Goal: Task Accomplishment & Management: Manage account settings

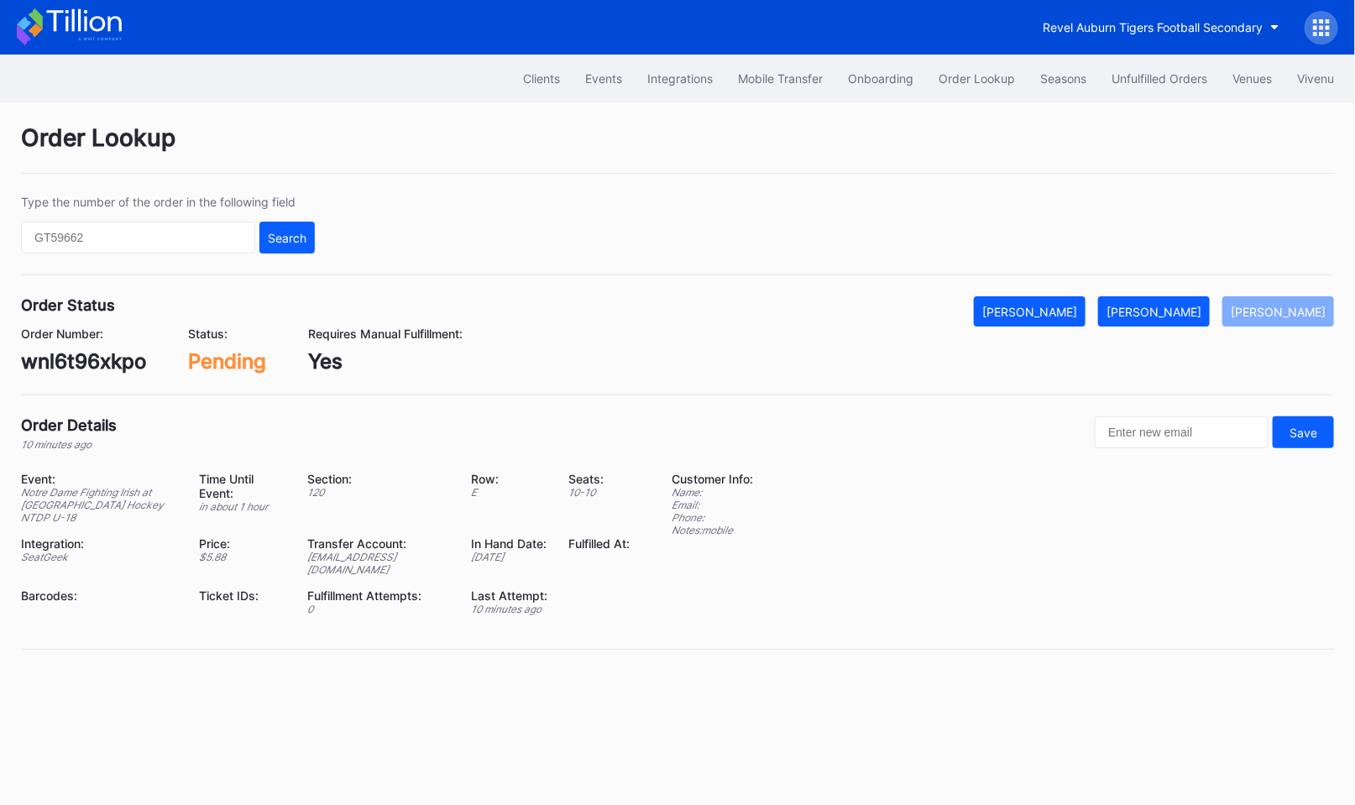
click at [106, 358] on div "wnl6t96xkpo" at bounding box center [83, 361] width 125 height 24
copy div "wnl6t96xkpo"
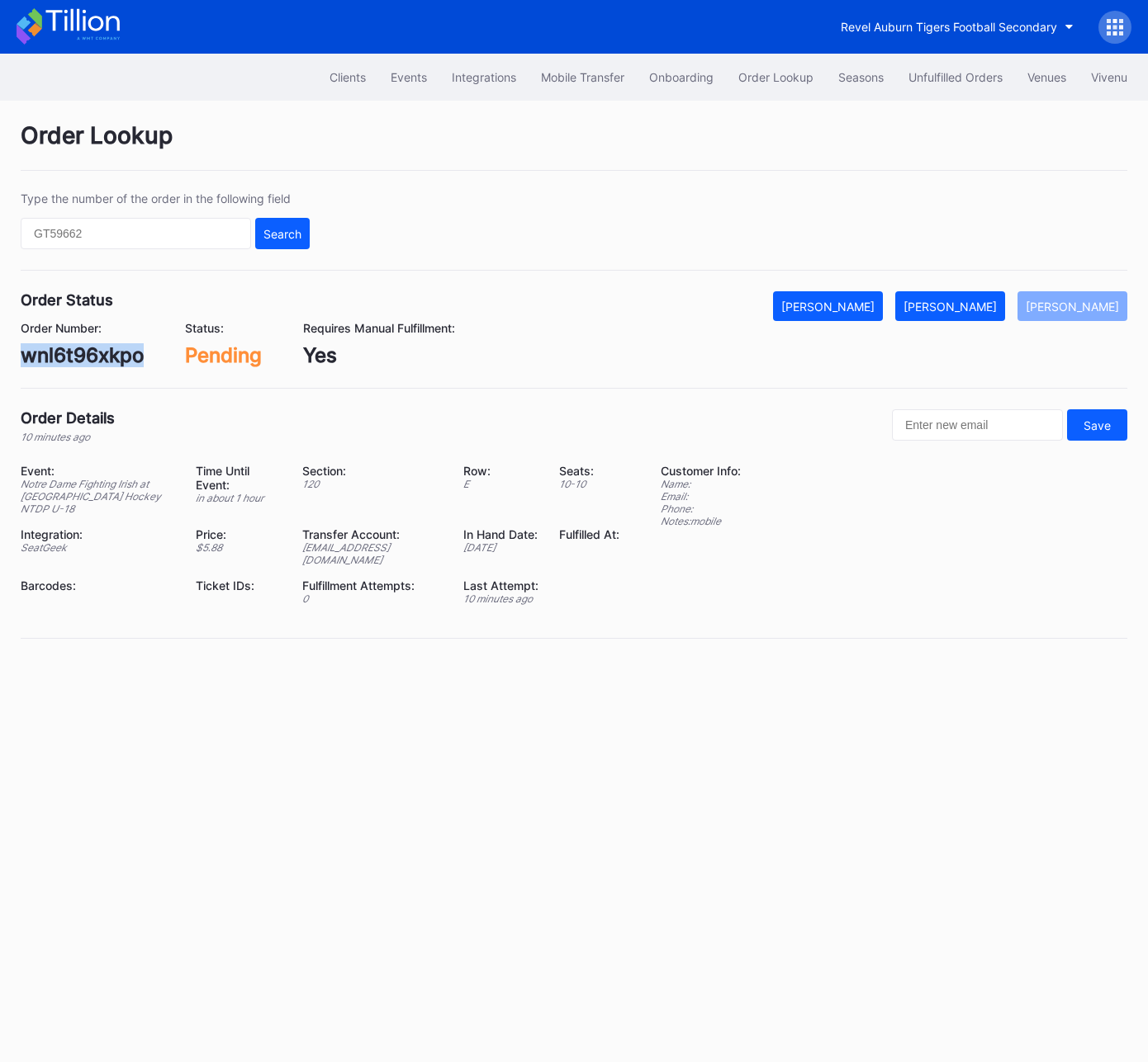
copy div "wnl6t96xkpo"
click at [975, 306] on div "[PERSON_NAME]" at bounding box center [949, 307] width 93 height 14
click at [117, 353] on div "l67xay70n7d" at bounding box center [82, 355] width 122 height 24
click at [116, 353] on div "l67xay70n7d" at bounding box center [82, 355] width 122 height 24
copy div "l67xay70n7d"
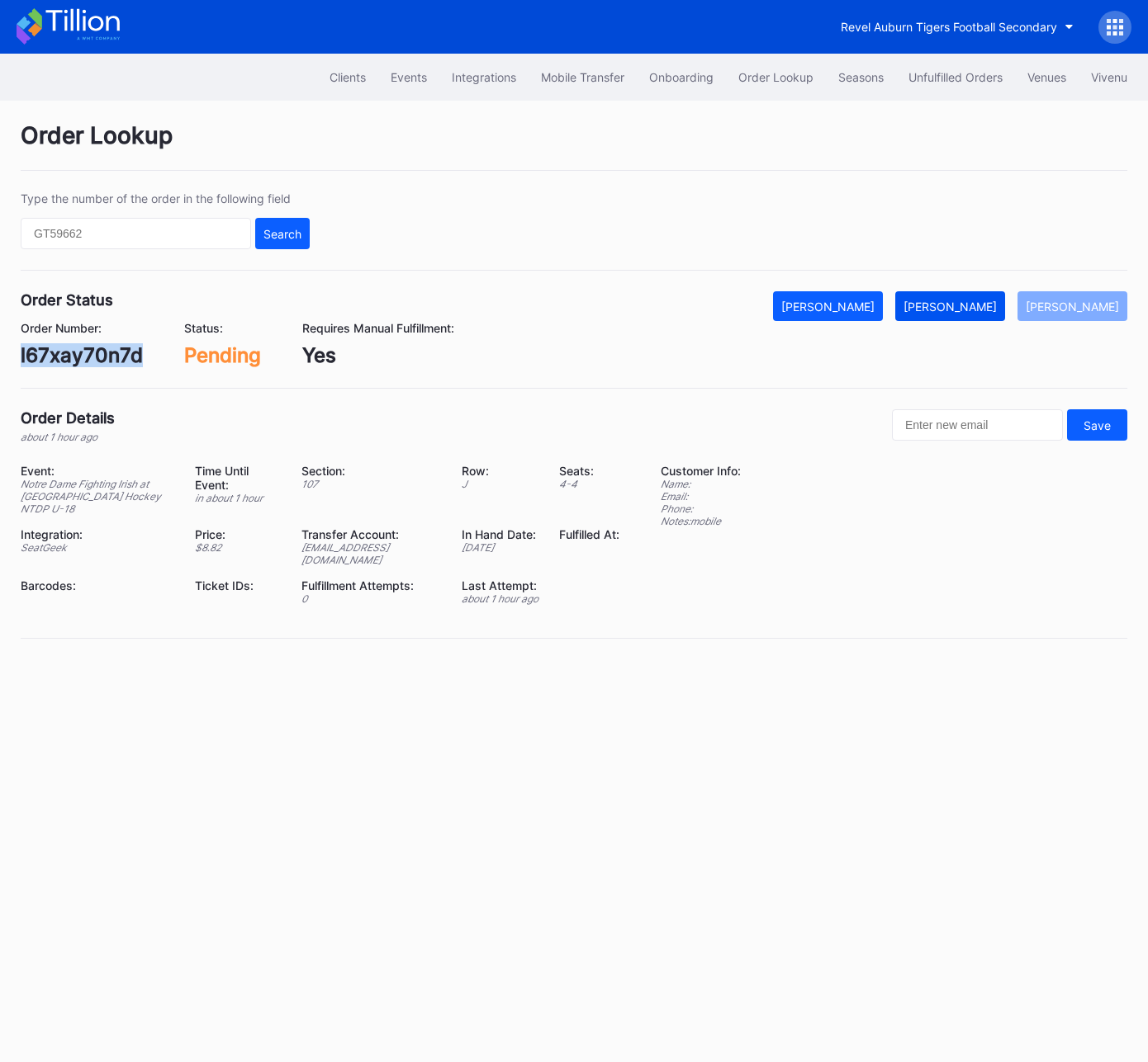
click at [949, 317] on button "Mark Fulfilled" at bounding box center [950, 306] width 110 height 30
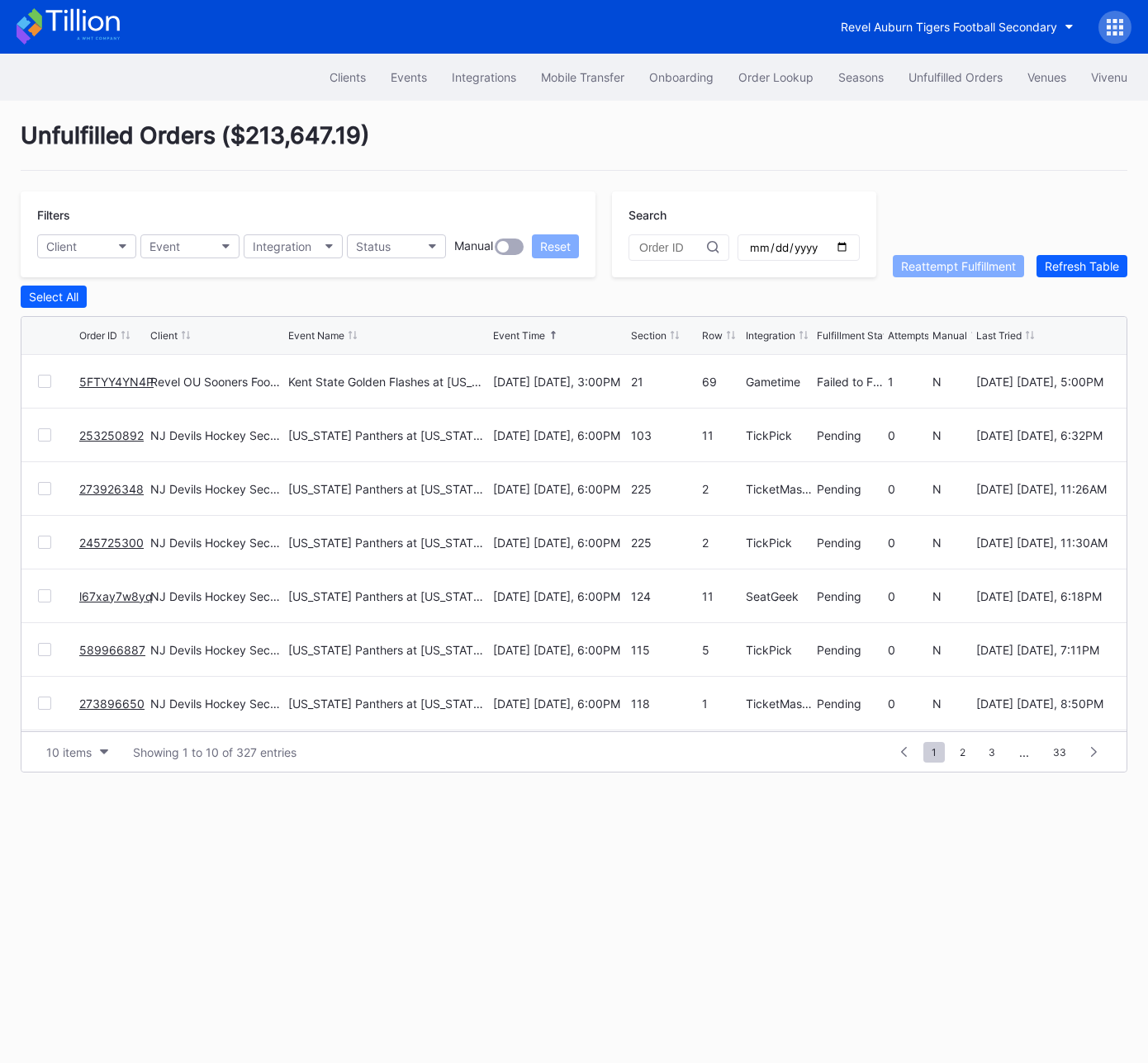
click at [115, 378] on link "5FTYY4YN4P" at bounding box center [117, 382] width 75 height 14
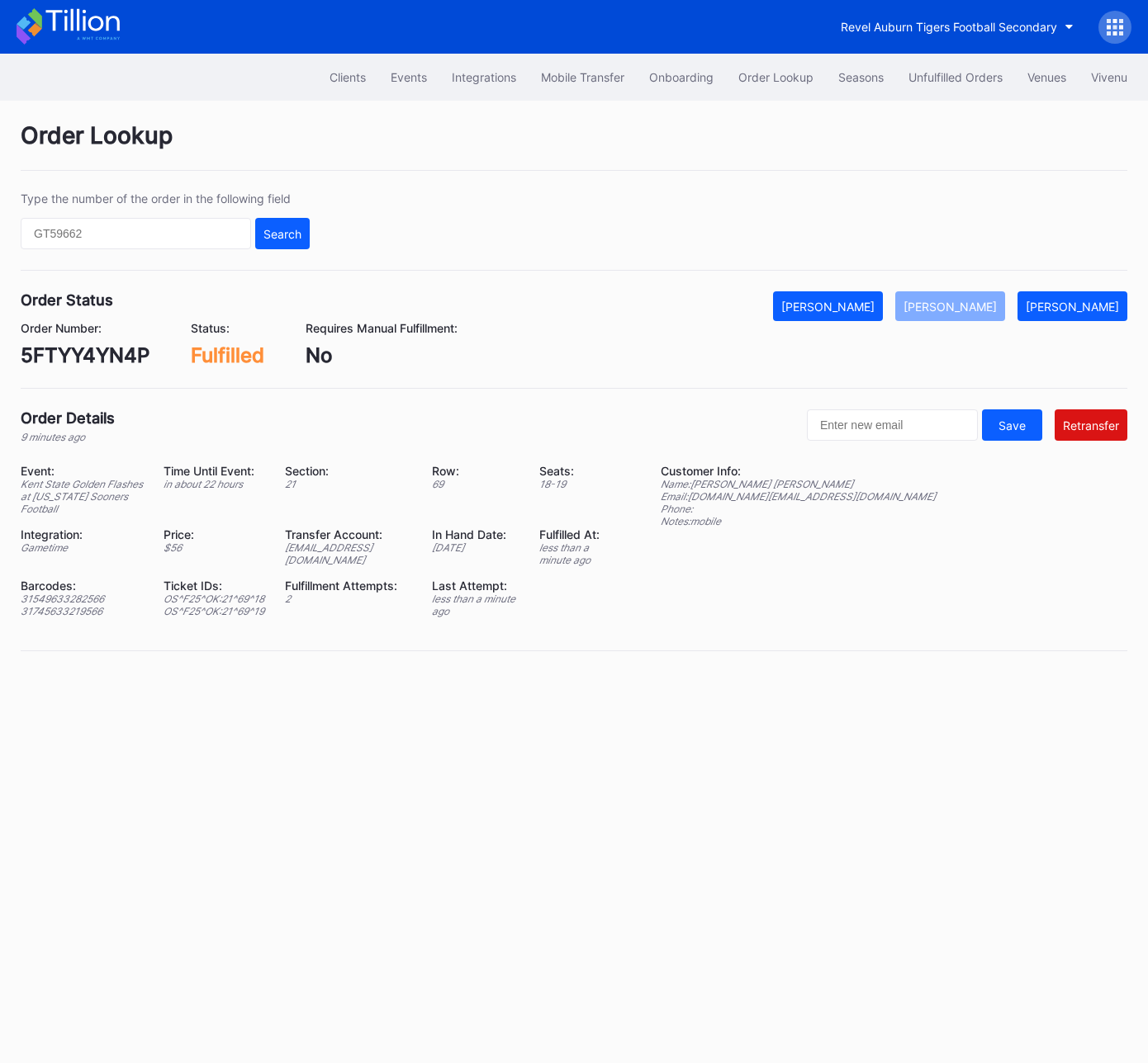
click at [74, 409] on div "Order Details" at bounding box center [68, 418] width 94 height 18
click at [92, 351] on div "5FTYY4YN4P" at bounding box center [85, 355] width 129 height 24
copy div "5FTYY4YN4P"
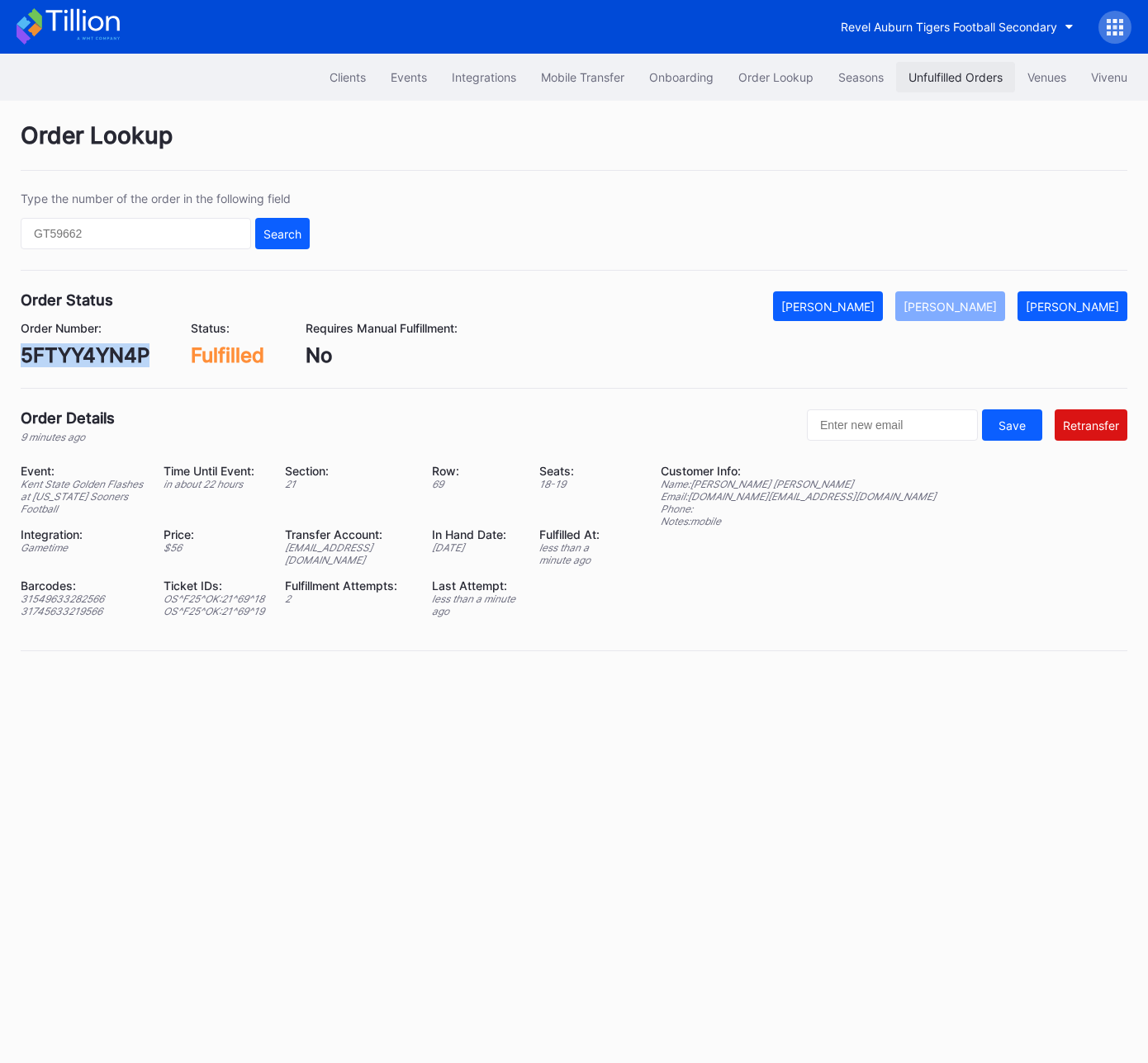
click at [948, 81] on div "Unfulfilled Orders" at bounding box center [955, 77] width 94 height 14
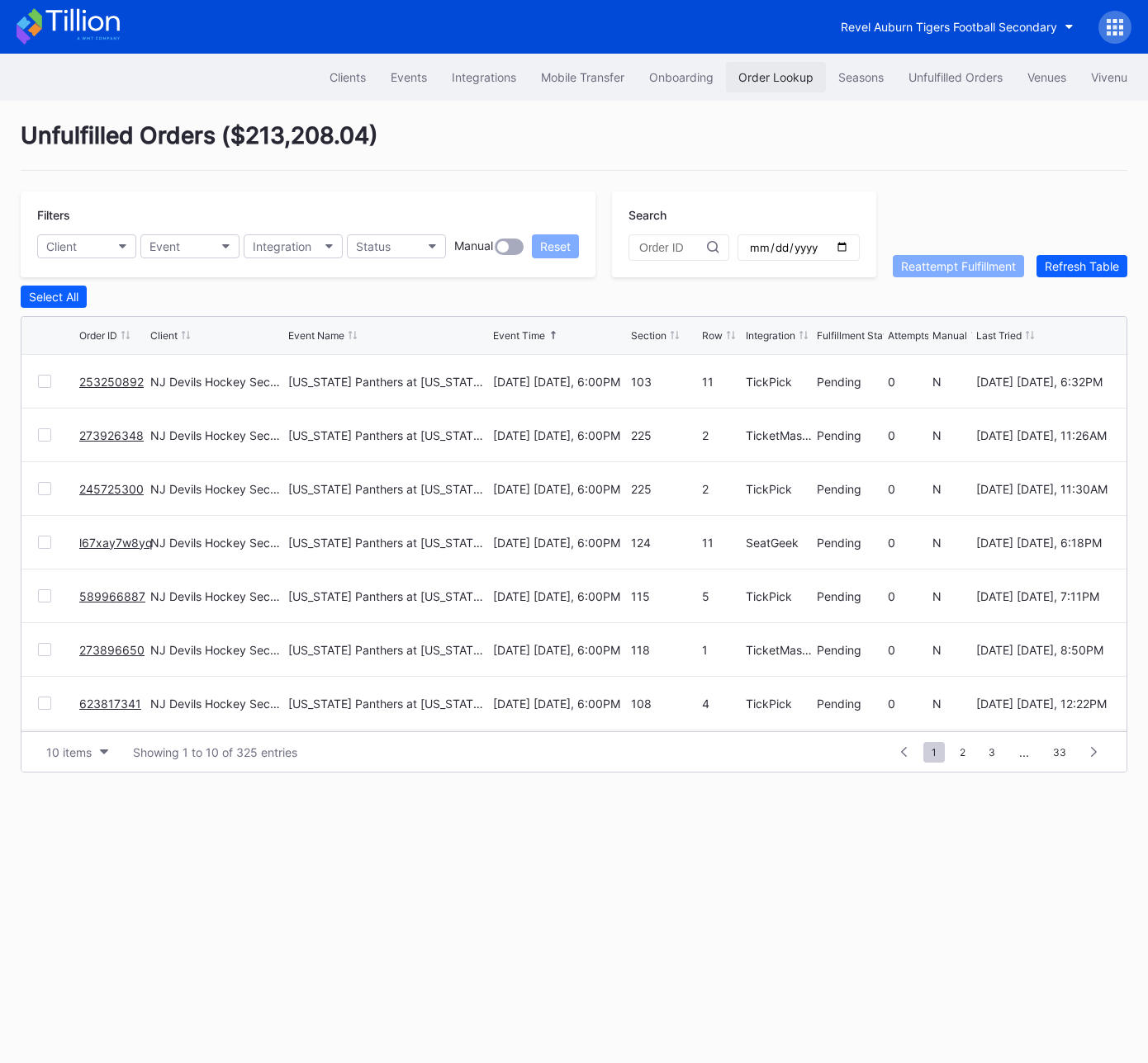
click at [786, 68] on button "Order Lookup" at bounding box center [776, 77] width 100 height 30
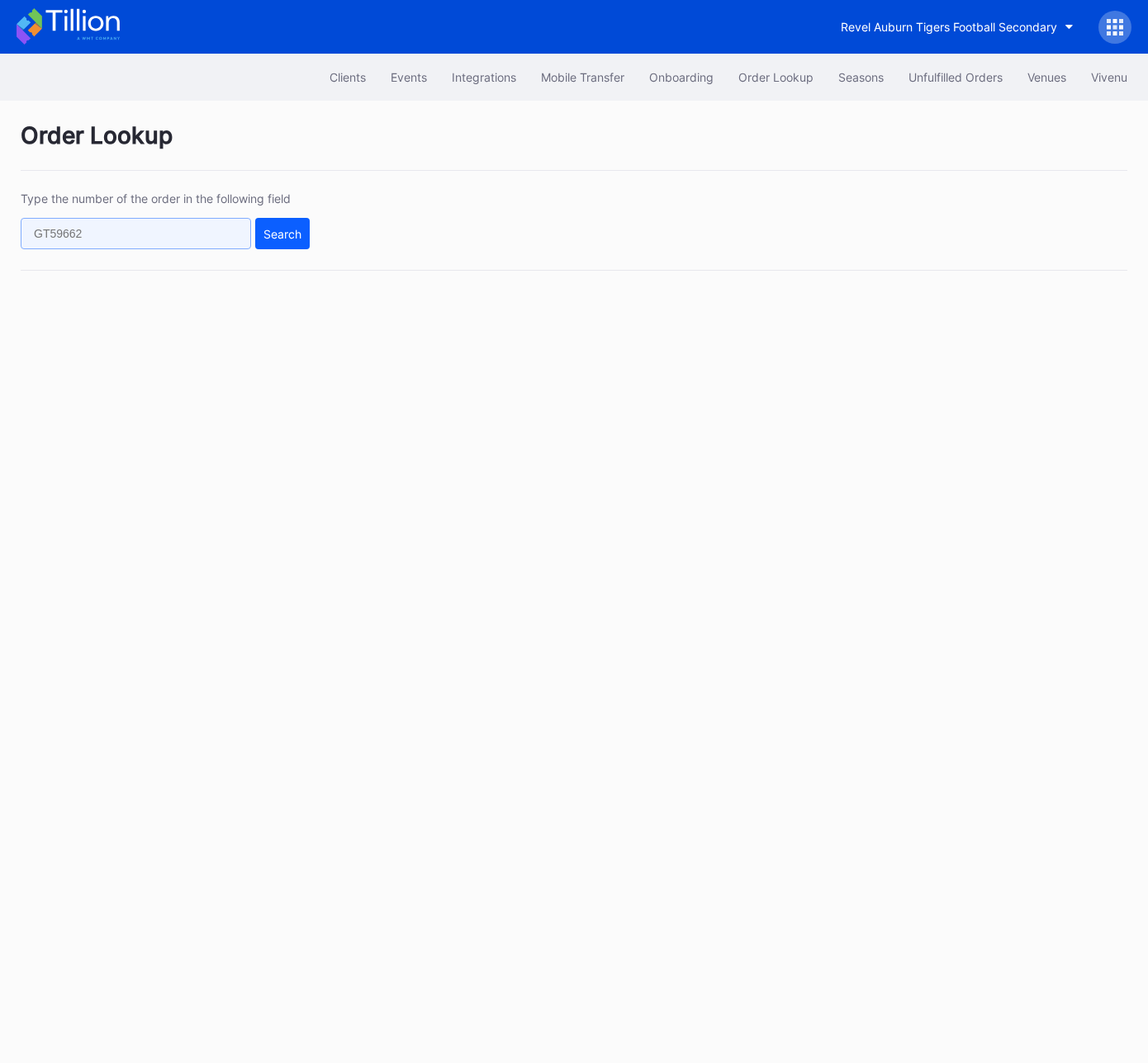
click at [228, 238] on input "text" at bounding box center [136, 234] width 230 height 31
paste input "624061713"
click at [279, 234] on div "Search" at bounding box center [282, 234] width 38 height 14
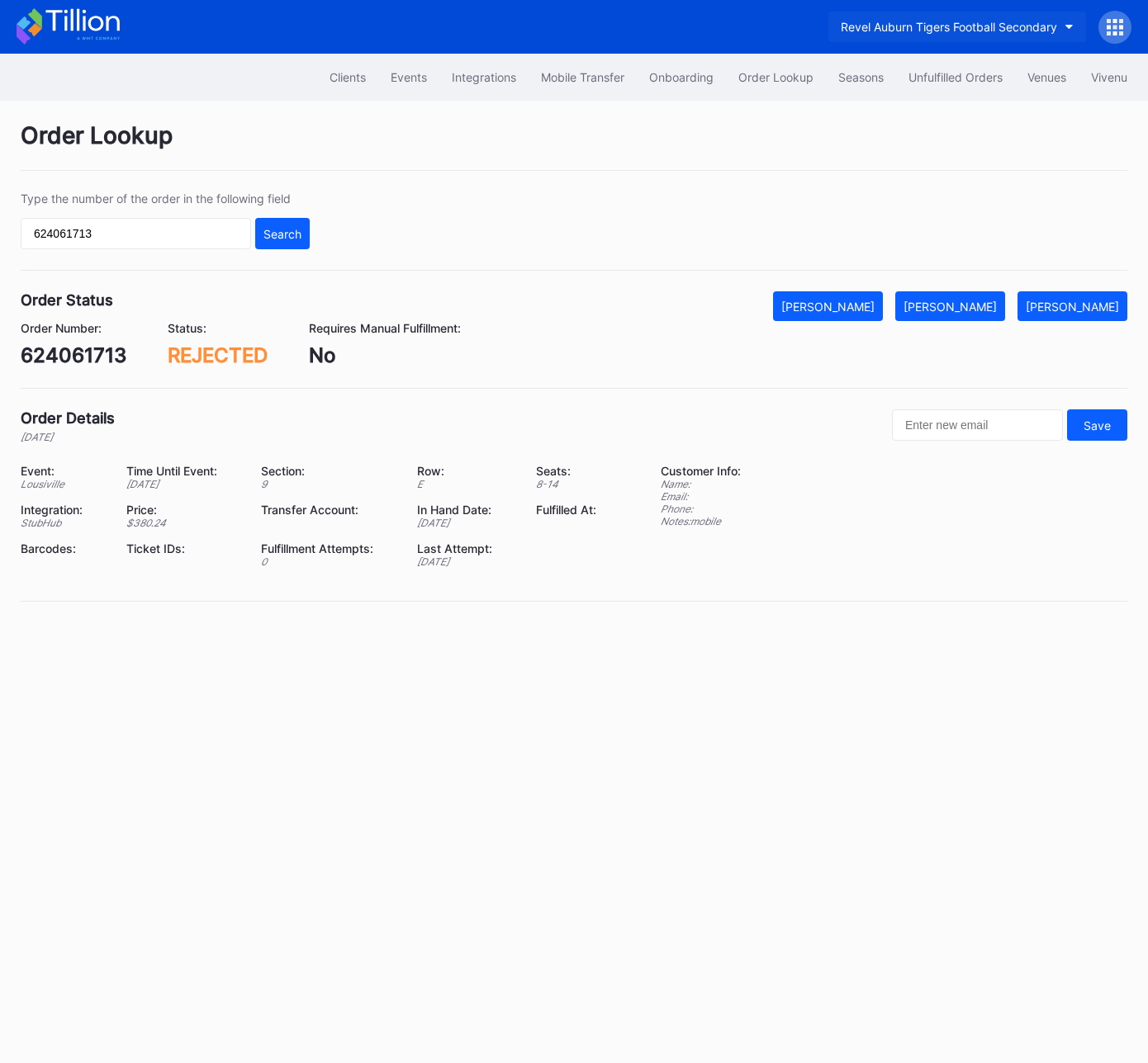
drag, startPoint x: 895, startPoint y: 304, endPoint x: 872, endPoint y: 16, distance: 288.9
click at [875, 304] on div "Mark Cancelled" at bounding box center [827, 307] width 93 height 14
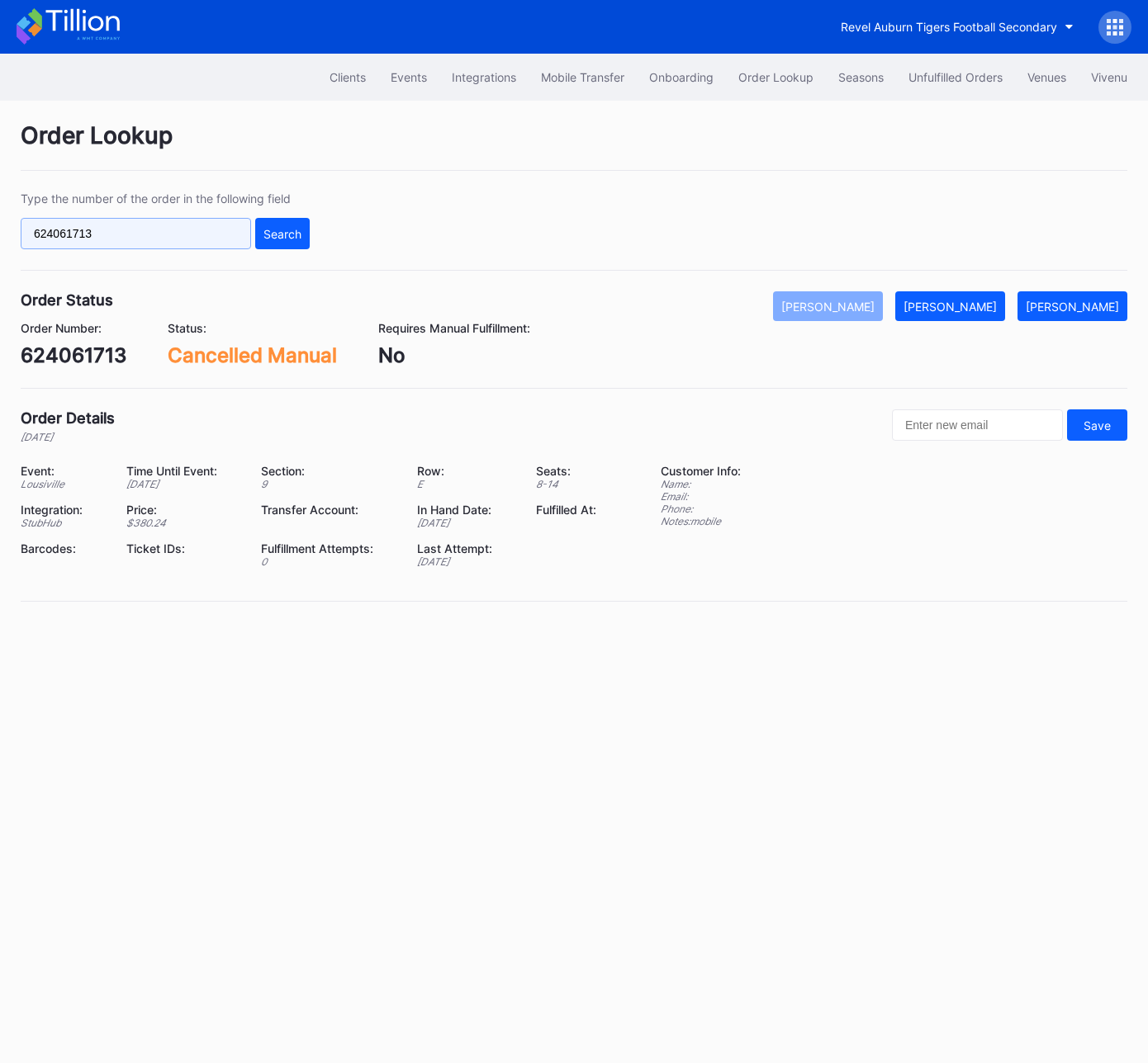
click at [226, 219] on input "624061713" at bounding box center [136, 234] width 230 height 31
click at [228, 231] on input "624061713" at bounding box center [136, 234] width 230 height 31
paste input "2422547"
type input "622422547"
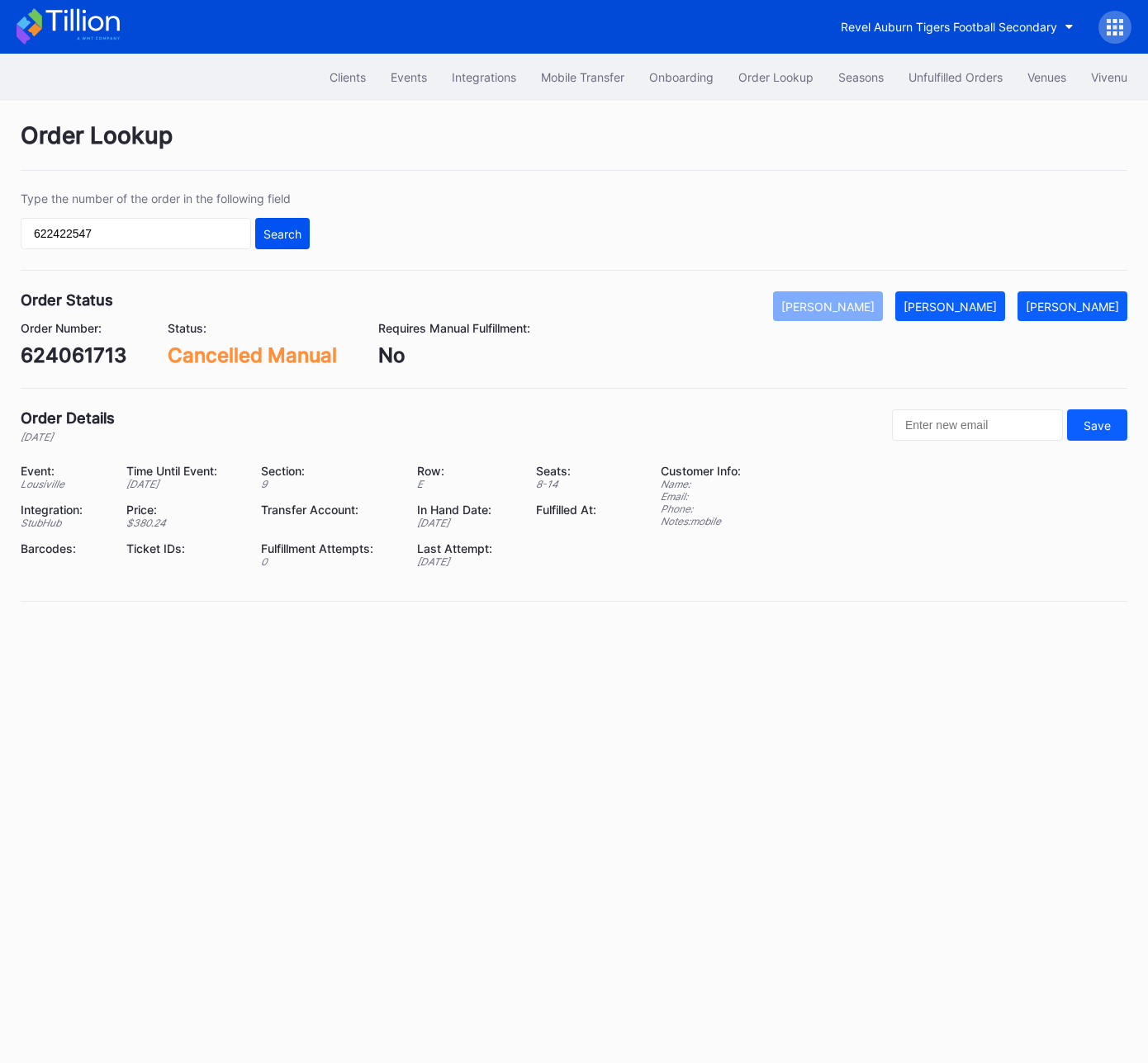
click at [296, 233] on div "Search" at bounding box center [282, 234] width 38 height 14
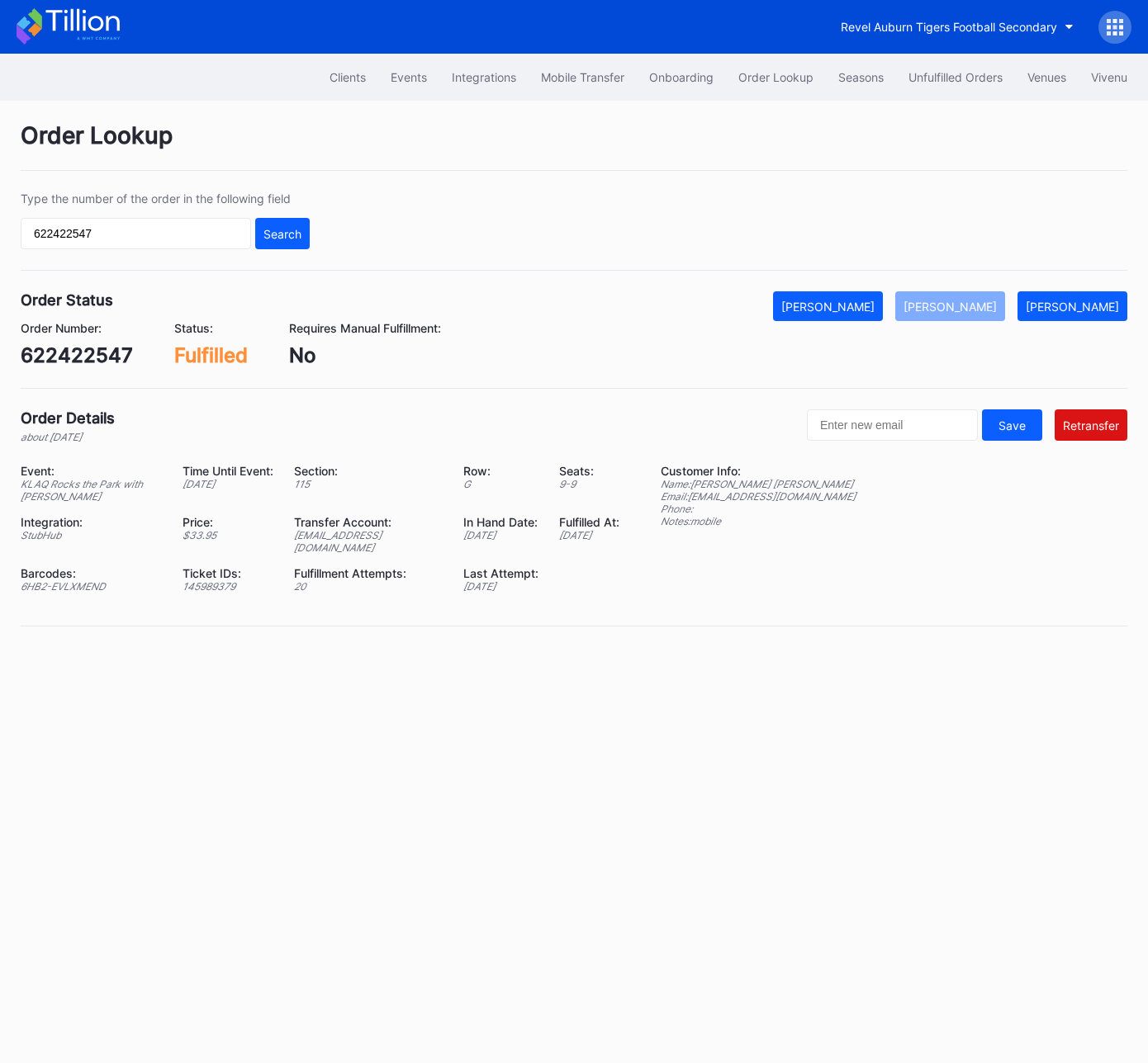
click at [342, 529] on div "epcbaseball3@eventdynamic.com" at bounding box center [368, 541] width 149 height 25
copy div "epcbaseball3@eventdynamic.com"
click at [949, 94] on div "Clients Events Integrations Mobile Transfer Onboarding Order Lookup Seasons Unf…" at bounding box center [574, 78] width 1148 height 47
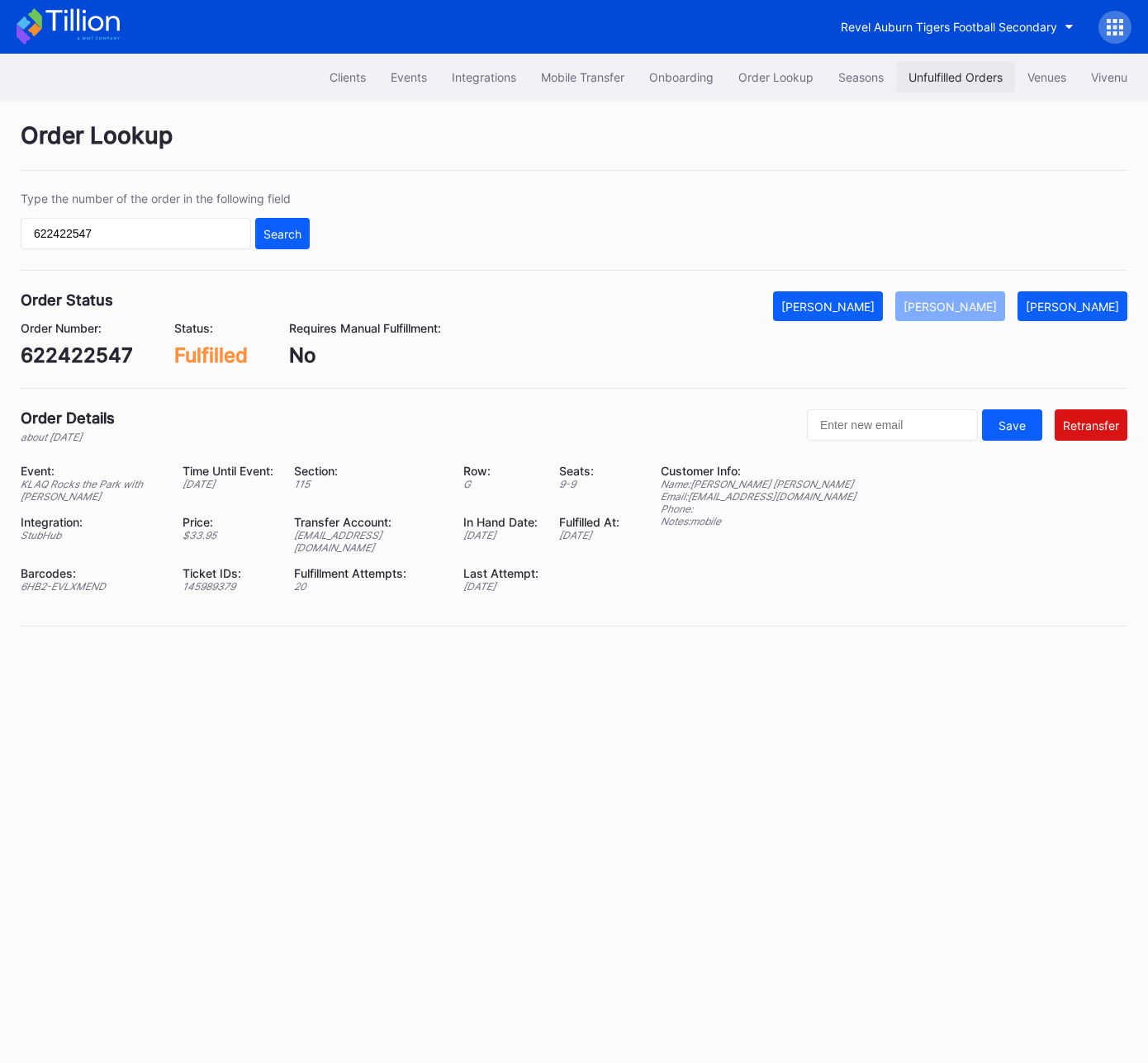
click at [926, 70] on div "Unfulfilled Orders" at bounding box center [955, 77] width 94 height 14
